Goal: Task Accomplishment & Management: Manage account settings

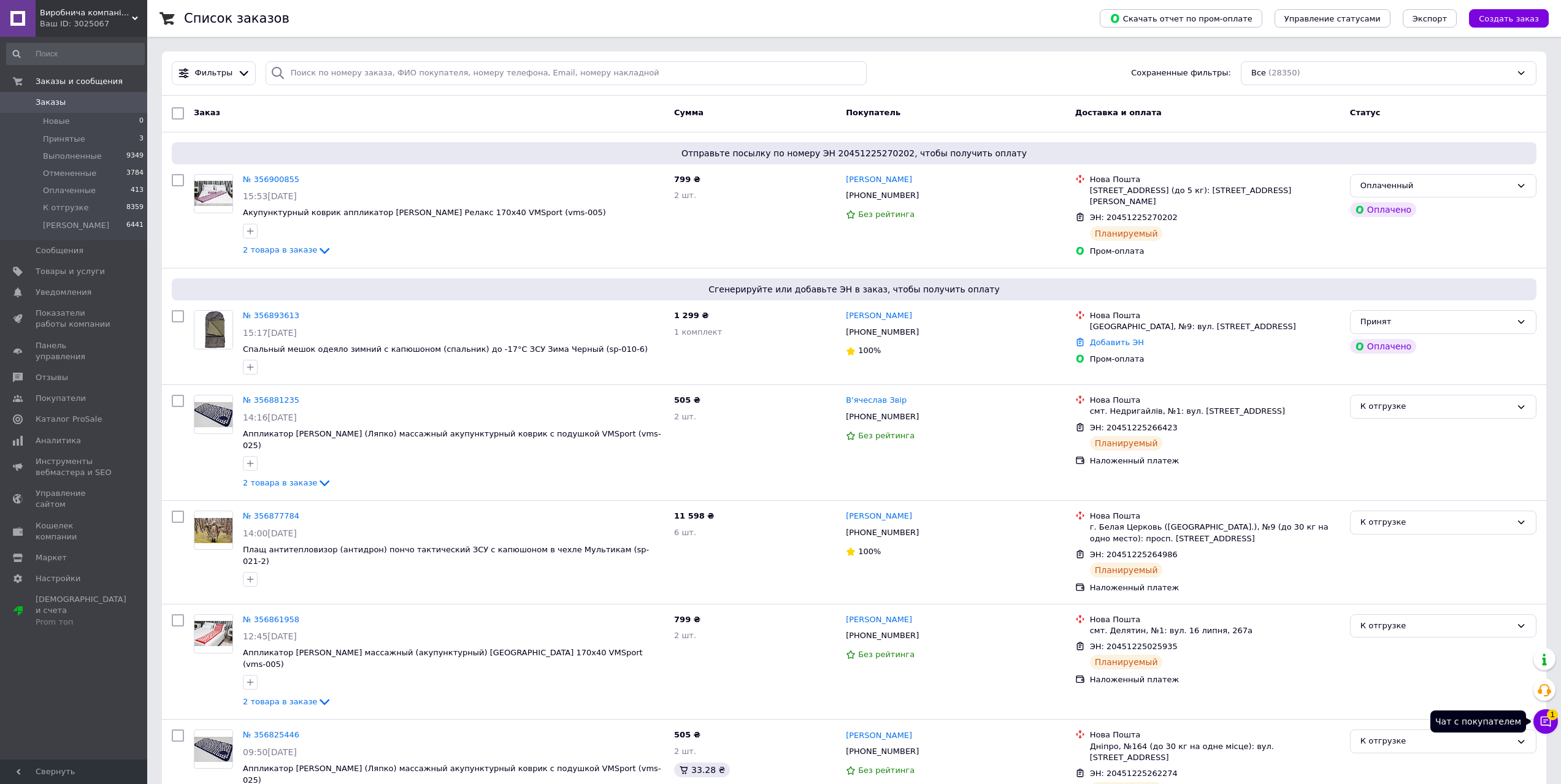
click at [1549, 720] on icon at bounding box center [1546, 721] width 12 height 12
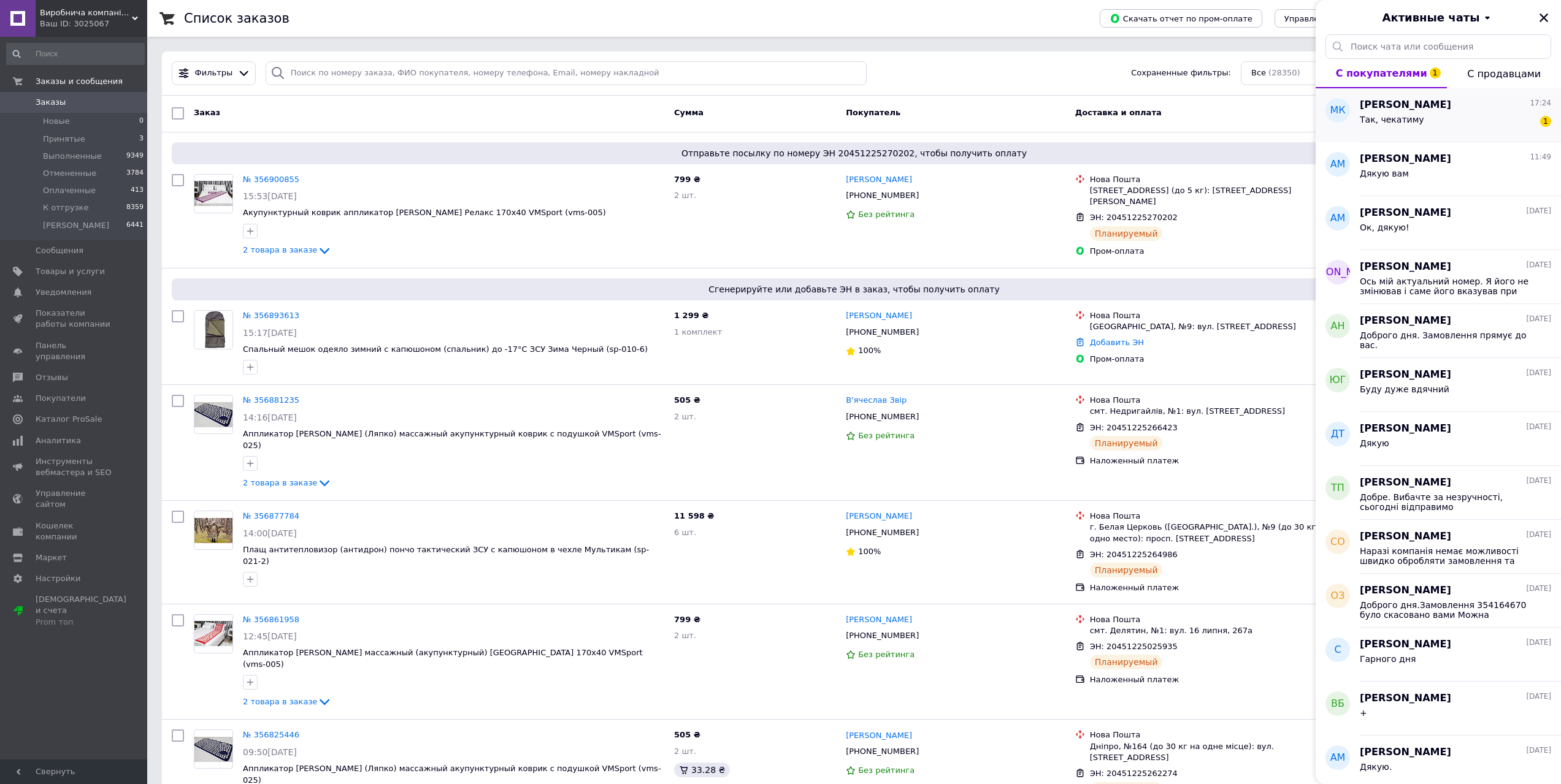
click at [1430, 108] on div "[PERSON_NAME] 17:24" at bounding box center [1455, 105] width 191 height 14
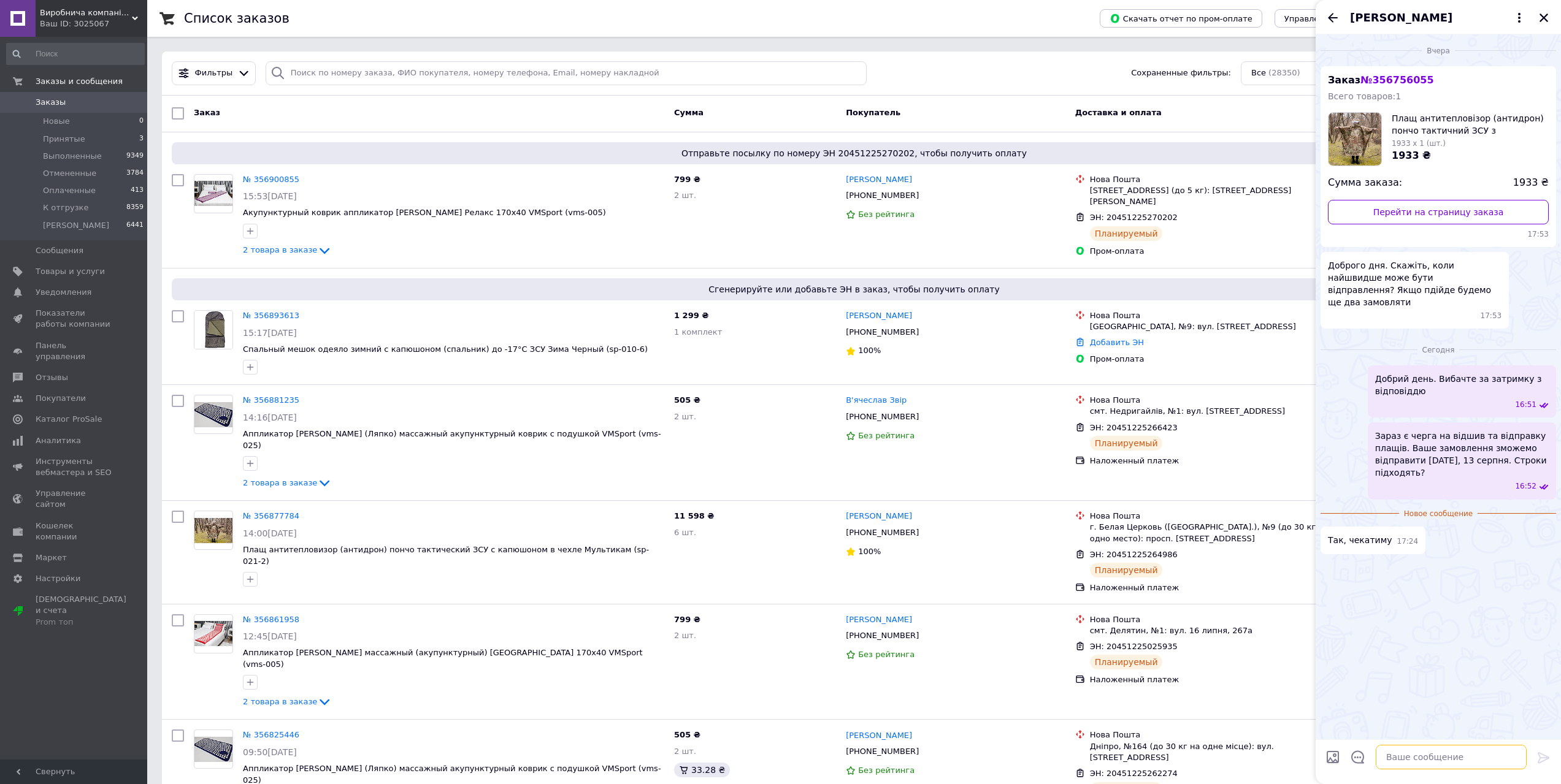
click at [1468, 763] on textarea at bounding box center [1450, 757] width 151 height 25
click at [1432, 210] on link "Перейти на страницу заказа" at bounding box center [1438, 212] width 221 height 25
click at [68, 104] on span "Заказы" at bounding box center [74, 102] width 78 height 11
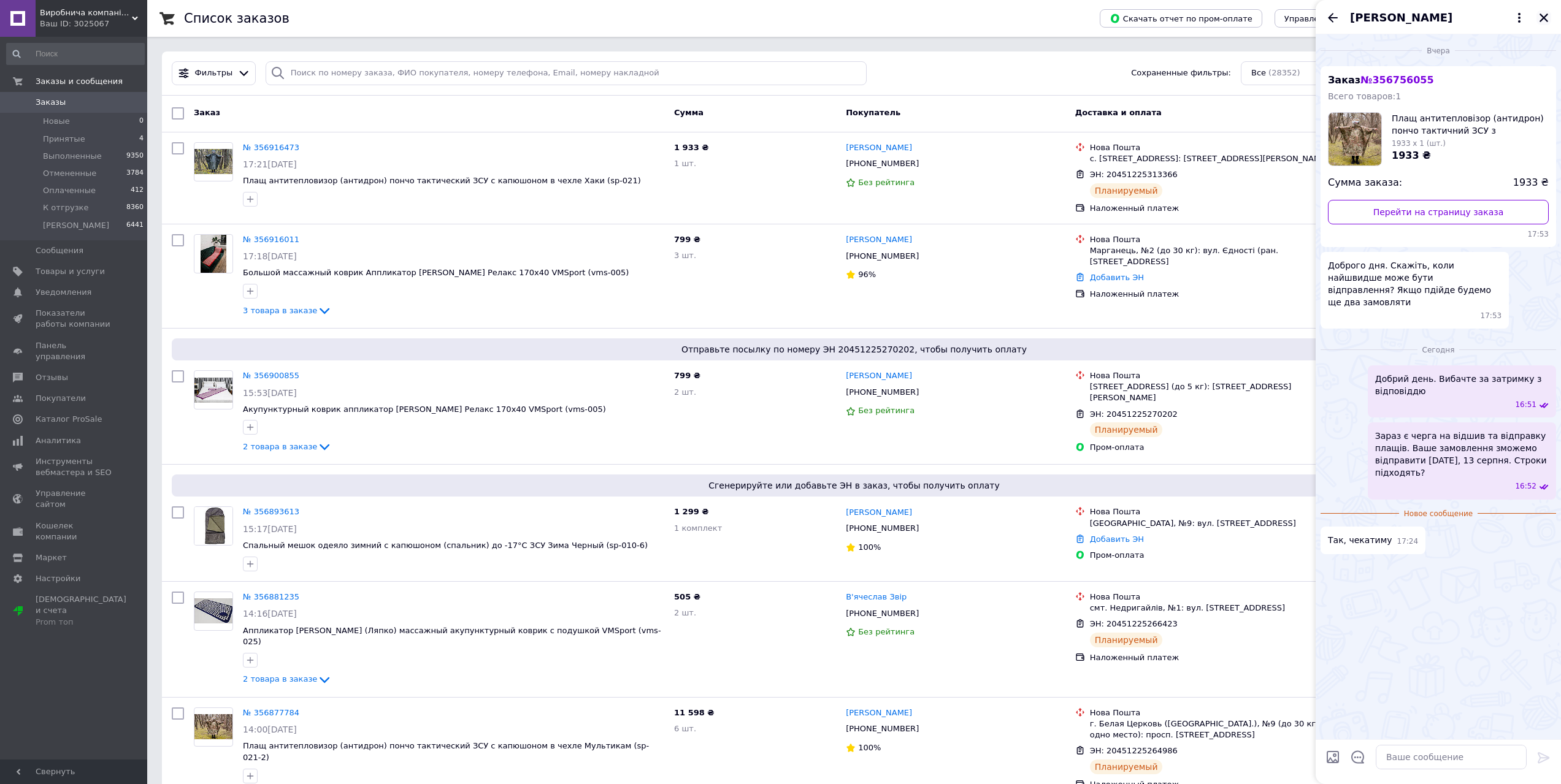
click at [1543, 14] on icon "Закрыть" at bounding box center [1544, 18] width 11 height 11
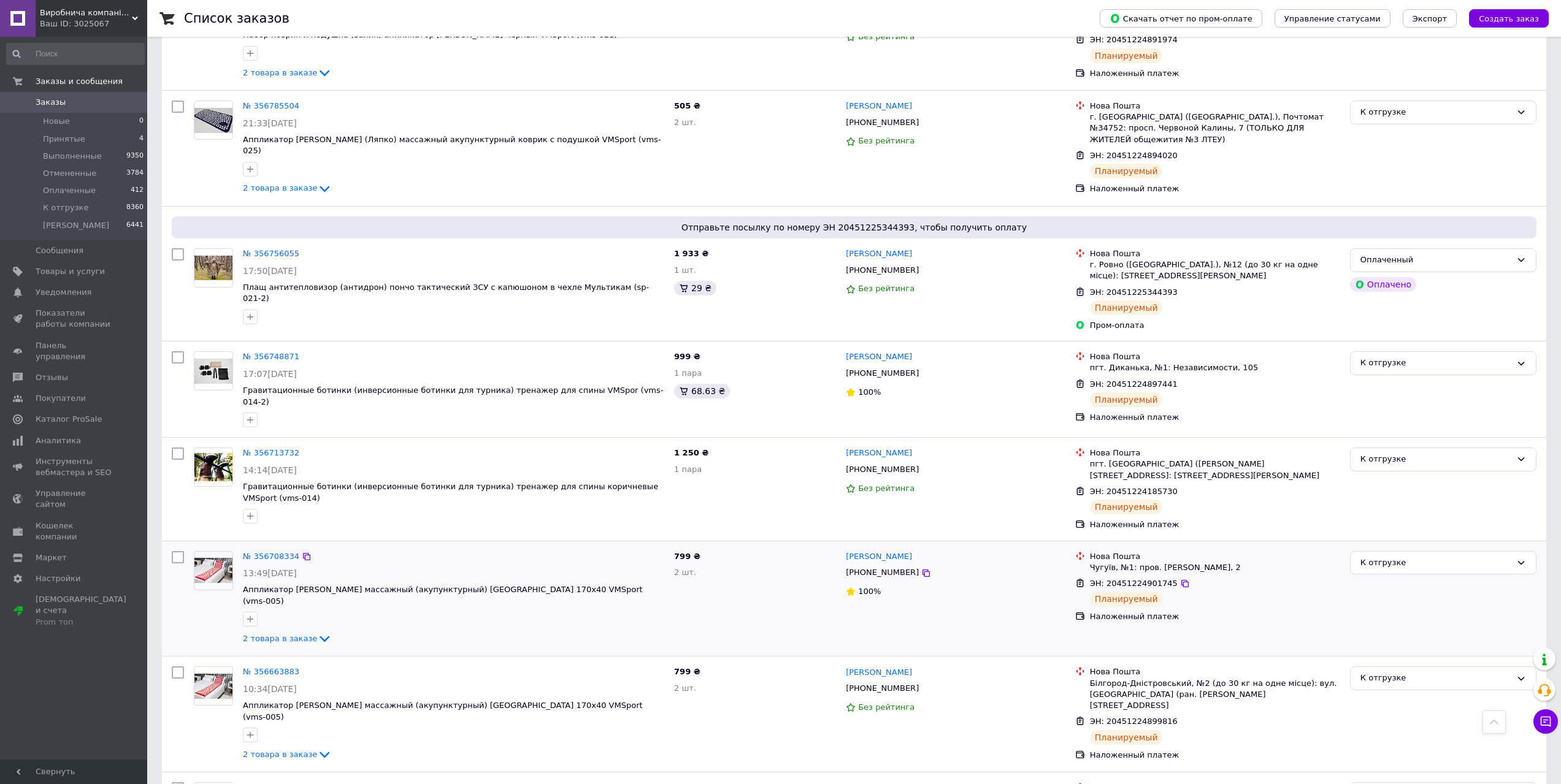
scroll to position [1227, 0]
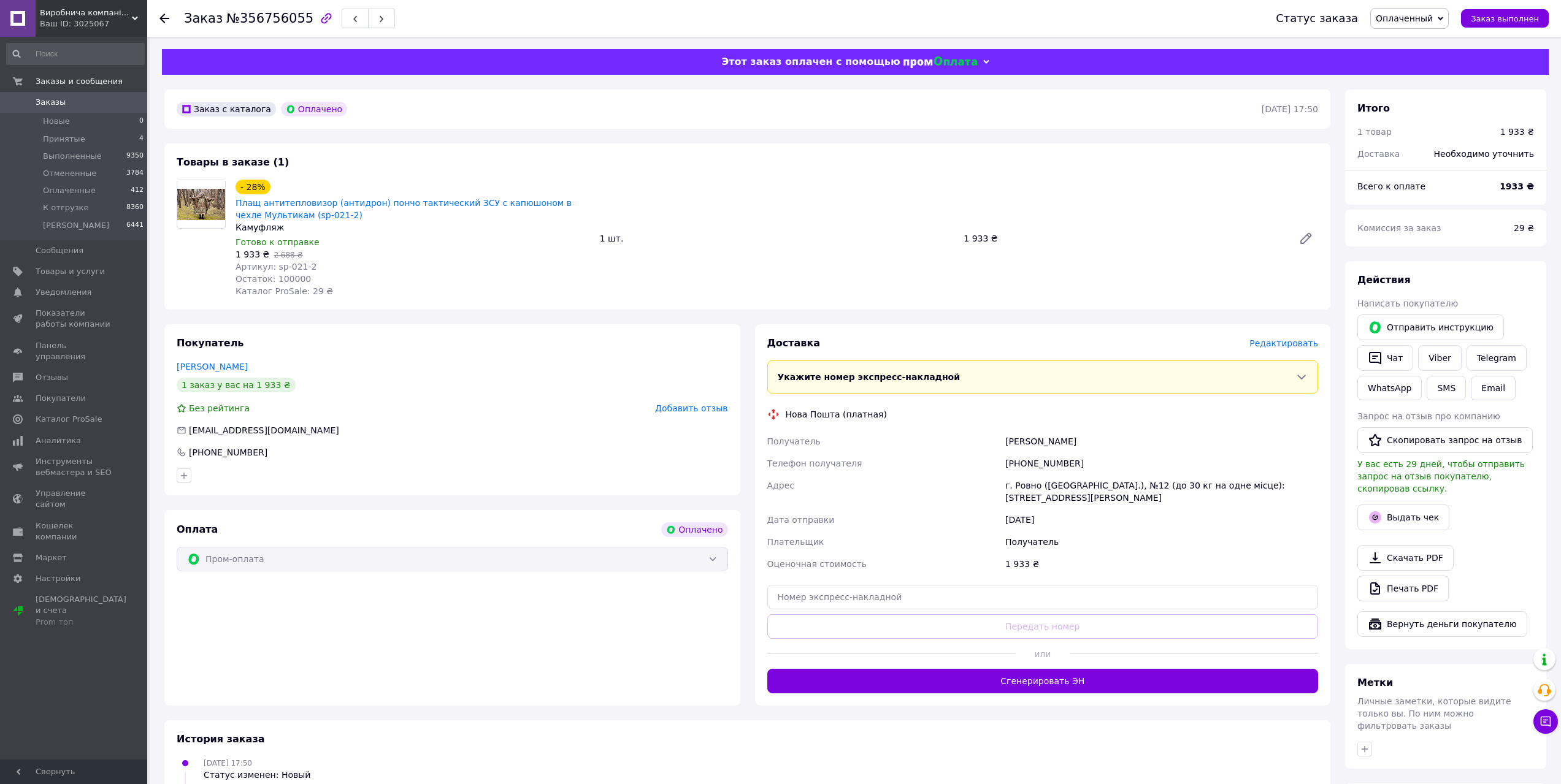
click at [1302, 348] on span "Редактировать" at bounding box center [1284, 344] width 69 height 10
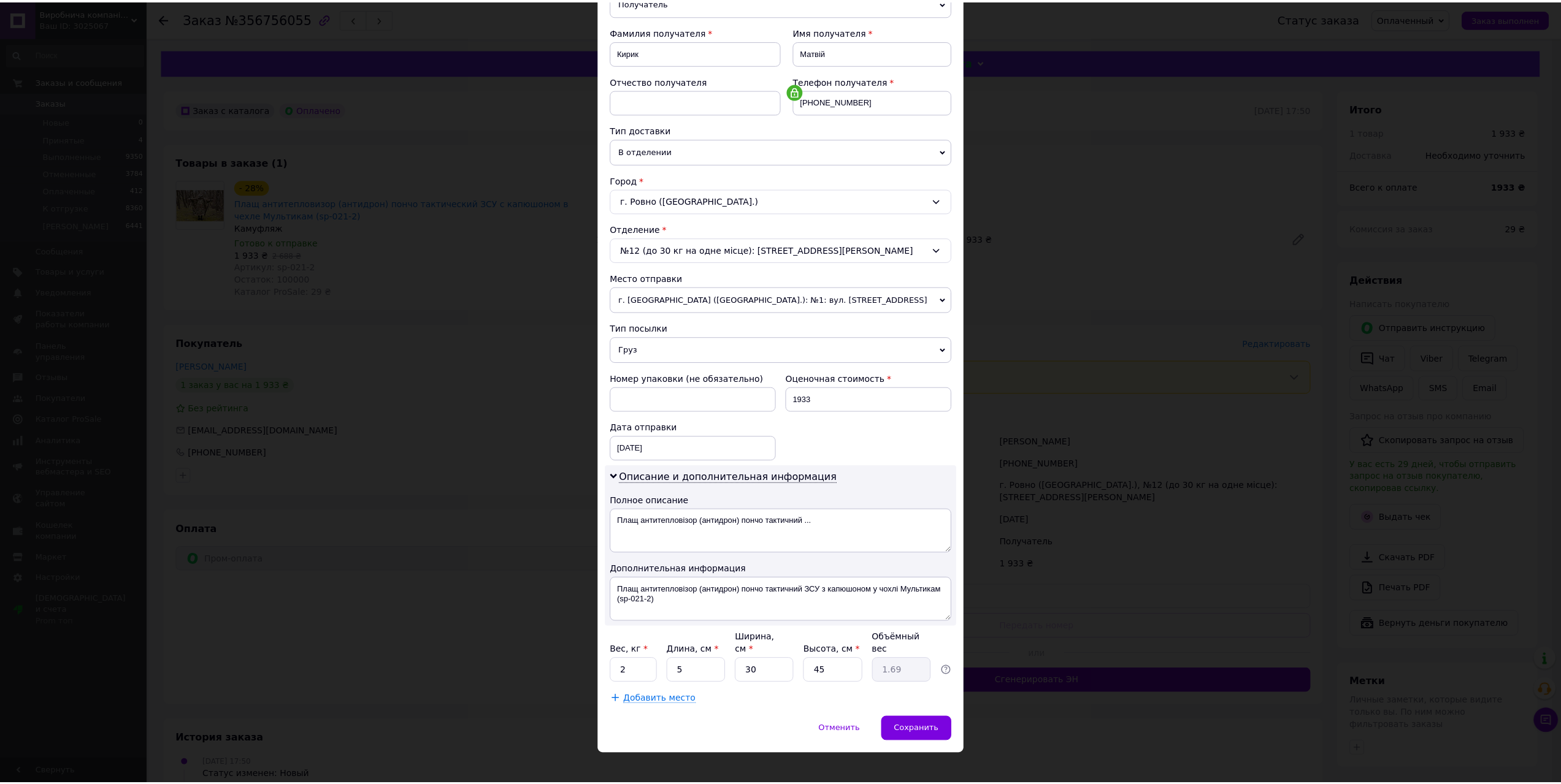
scroll to position [168, 0]
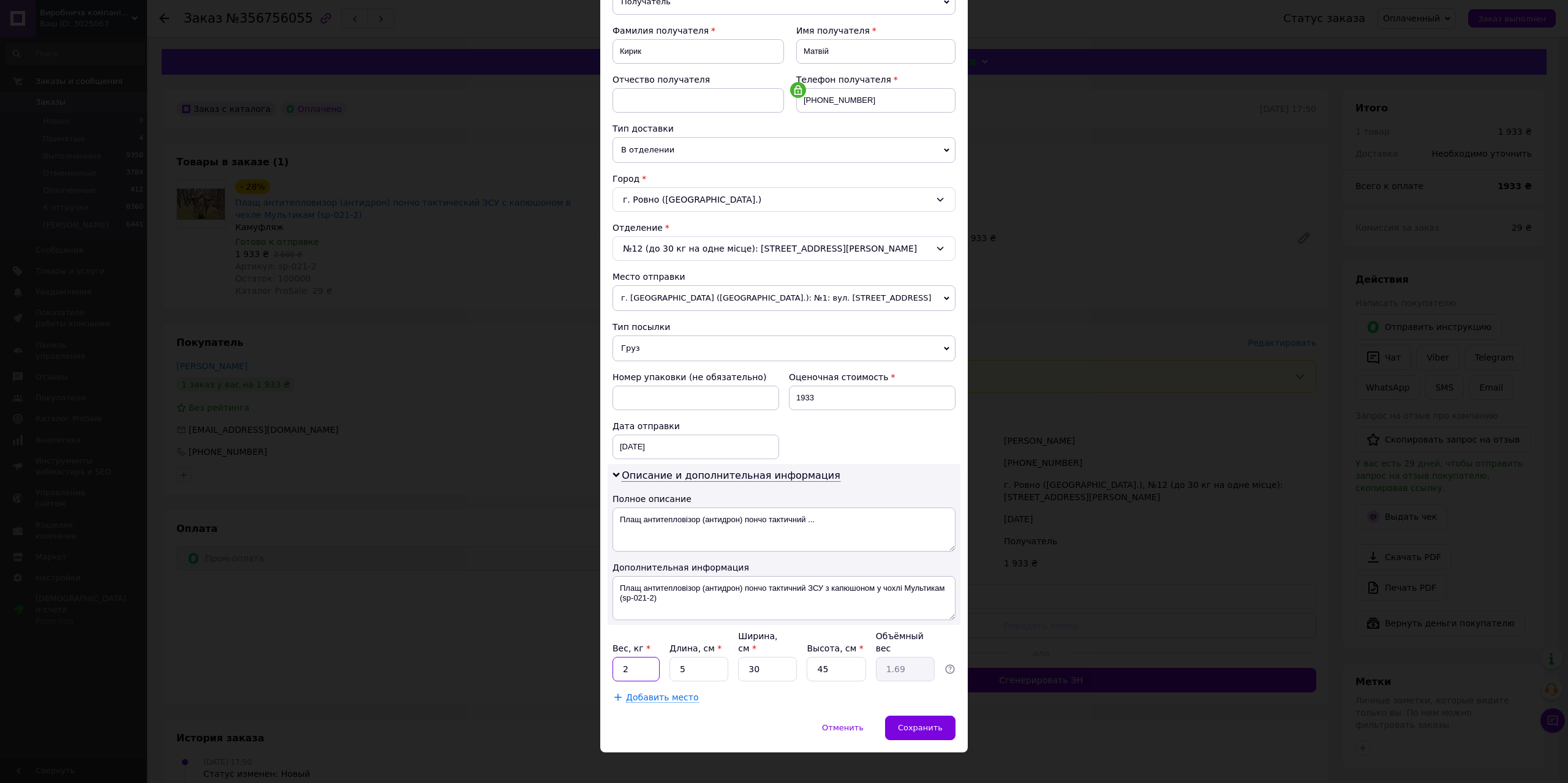
drag, startPoint x: 633, startPoint y: 664, endPoint x: 619, endPoint y: 664, distance: 14.0
click at [619, 664] on input "2" at bounding box center [636, 669] width 47 height 25
type input "3"
click at [927, 723] on span "Сохранить" at bounding box center [920, 727] width 45 height 9
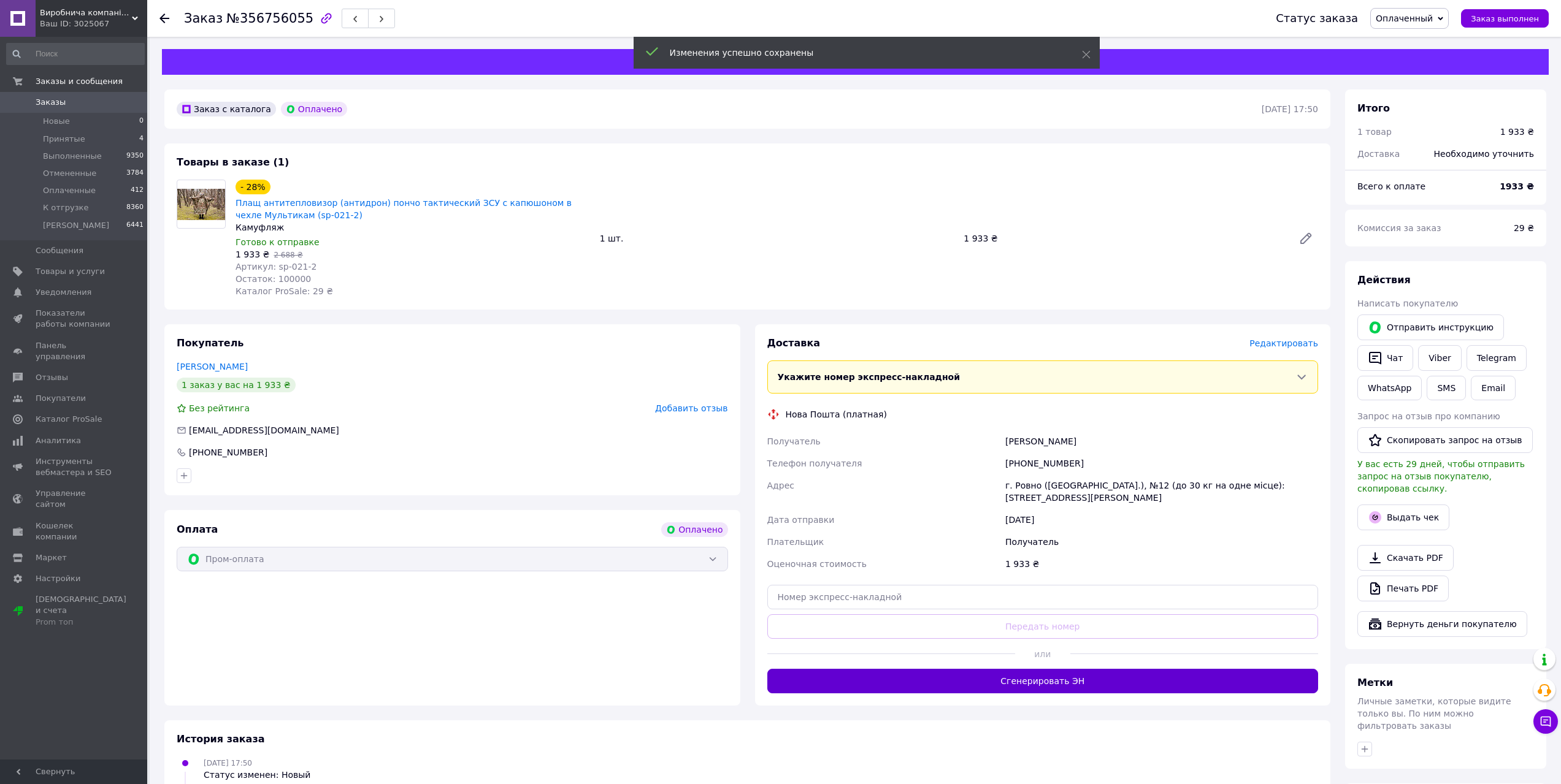
click at [977, 669] on button "Сгенерировать ЭН" at bounding box center [1043, 681] width 551 height 25
